Goal: Find specific page/section: Find specific page/section

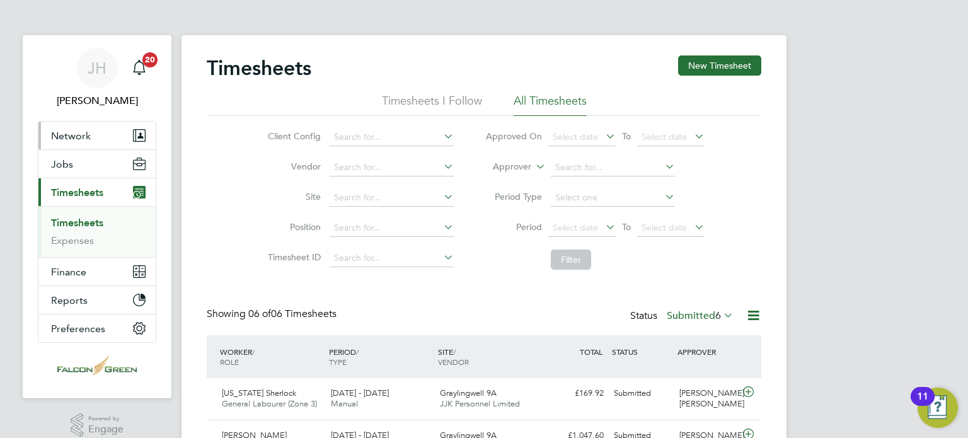
click at [77, 136] on span "Network" at bounding box center [71, 136] width 40 height 12
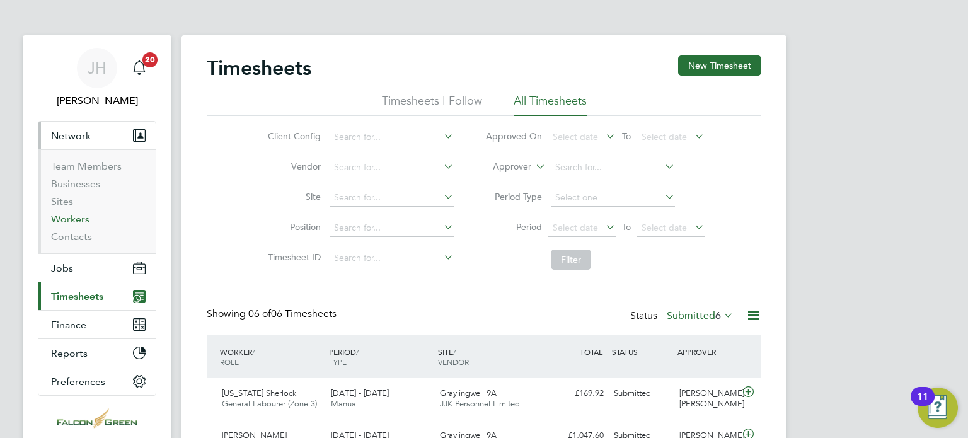
click at [70, 224] on link "Workers" at bounding box center [70, 219] width 38 height 12
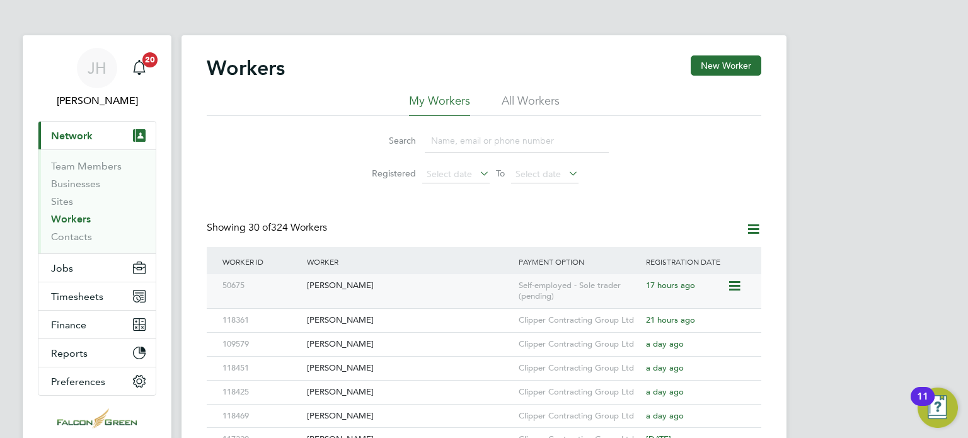
click at [323, 282] on div "[PERSON_NAME]" at bounding box center [410, 285] width 212 height 23
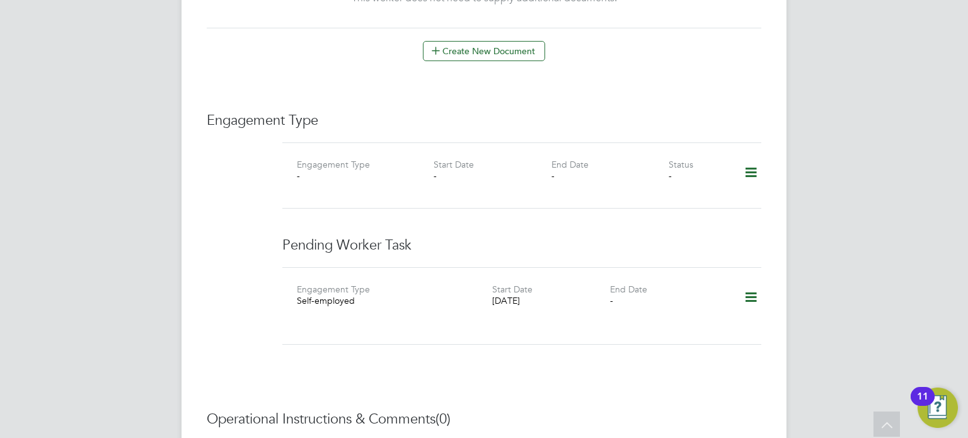
scroll to position [783, 0]
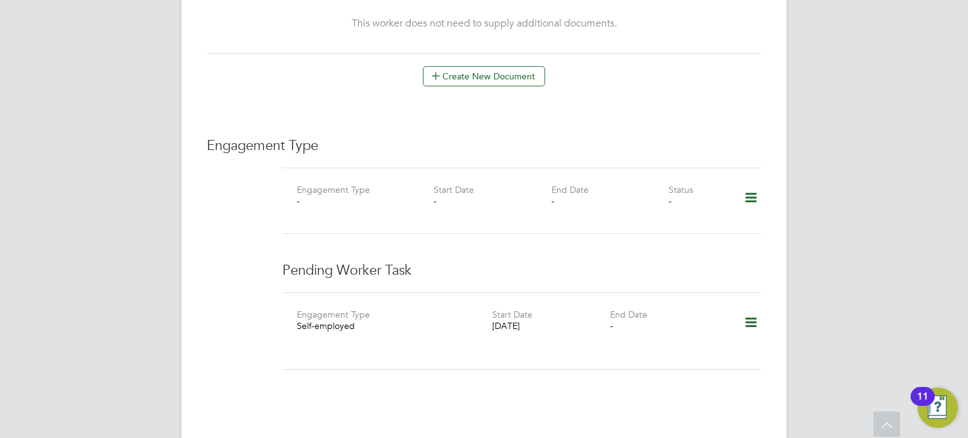
click at [751, 314] on icon at bounding box center [751, 322] width 22 height 29
